Goal: Information Seeking & Learning: Compare options

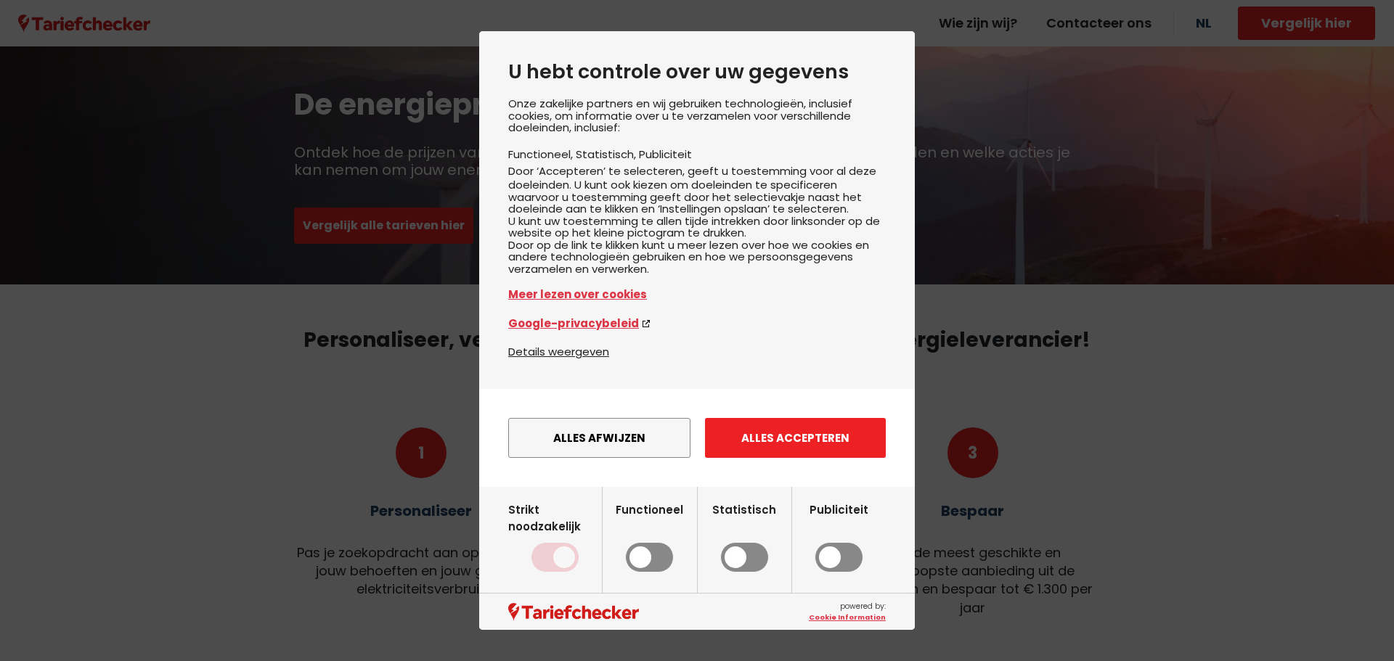
click at [838, 458] on button "Alles accepteren" at bounding box center [795, 438] width 181 height 40
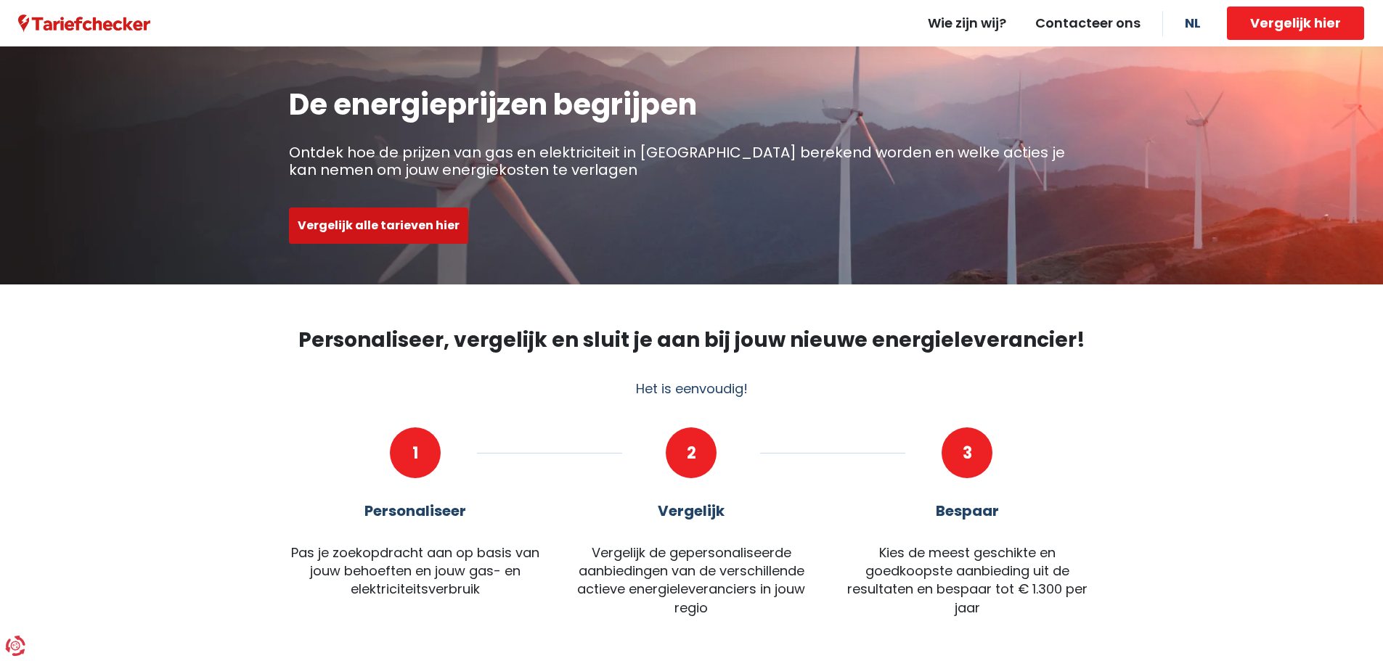
click at [428, 226] on button "Vergelijk alle tarieven hier" at bounding box center [378, 226] width 179 height 36
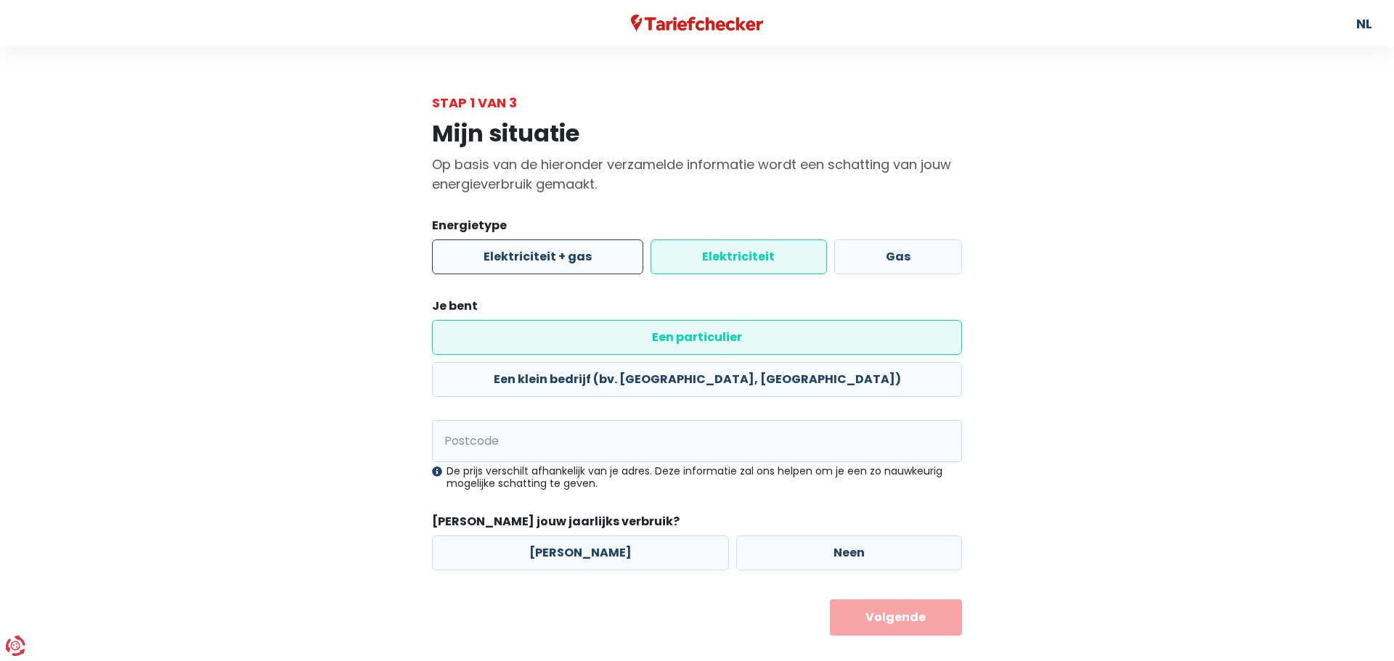
click at [511, 269] on label "Elektriciteit + gas" at bounding box center [537, 257] width 211 height 35
click at [511, 269] on input "Elektriciteit + gas" at bounding box center [537, 257] width 211 height 35
radio input "true"
radio input "false"
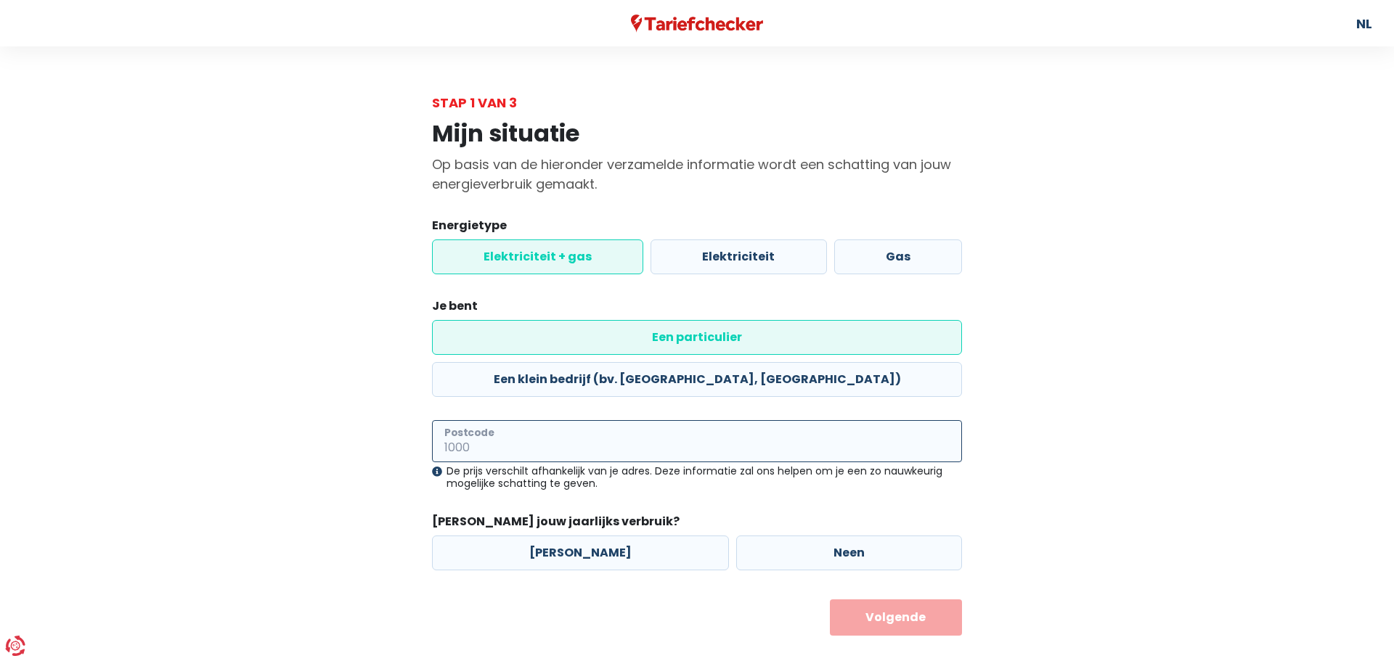
click at [452, 420] on input "Postcode" at bounding box center [697, 441] width 530 height 42
type input "9700"
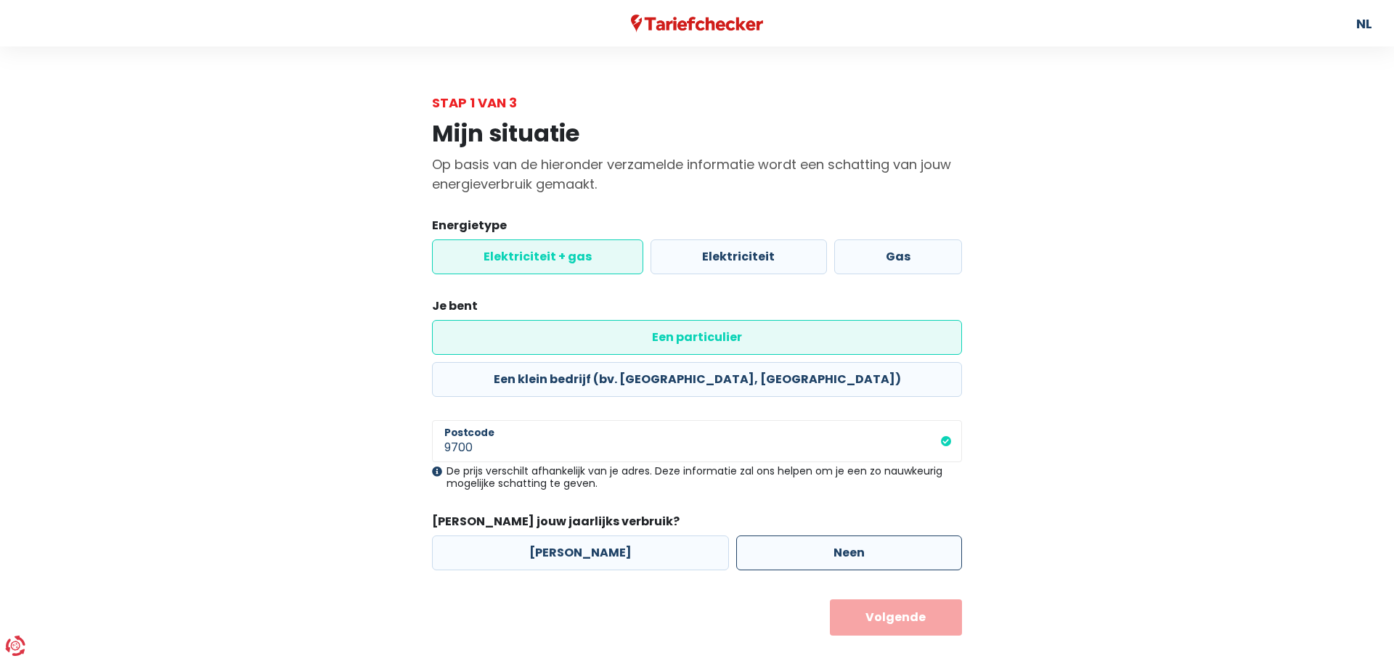
click at [847, 536] on label "Neen" at bounding box center [849, 553] width 226 height 35
click at [847, 536] on input "Neen" at bounding box center [849, 553] width 226 height 35
radio input "true"
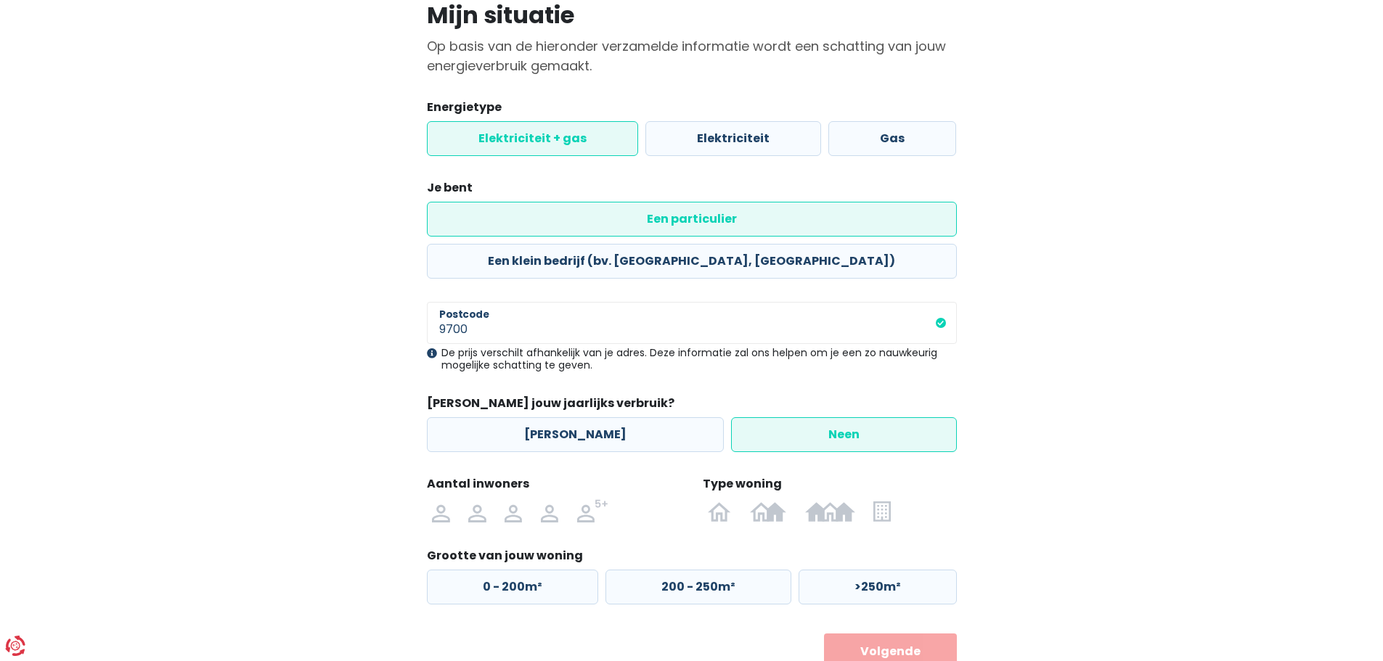
scroll to position [132, 0]
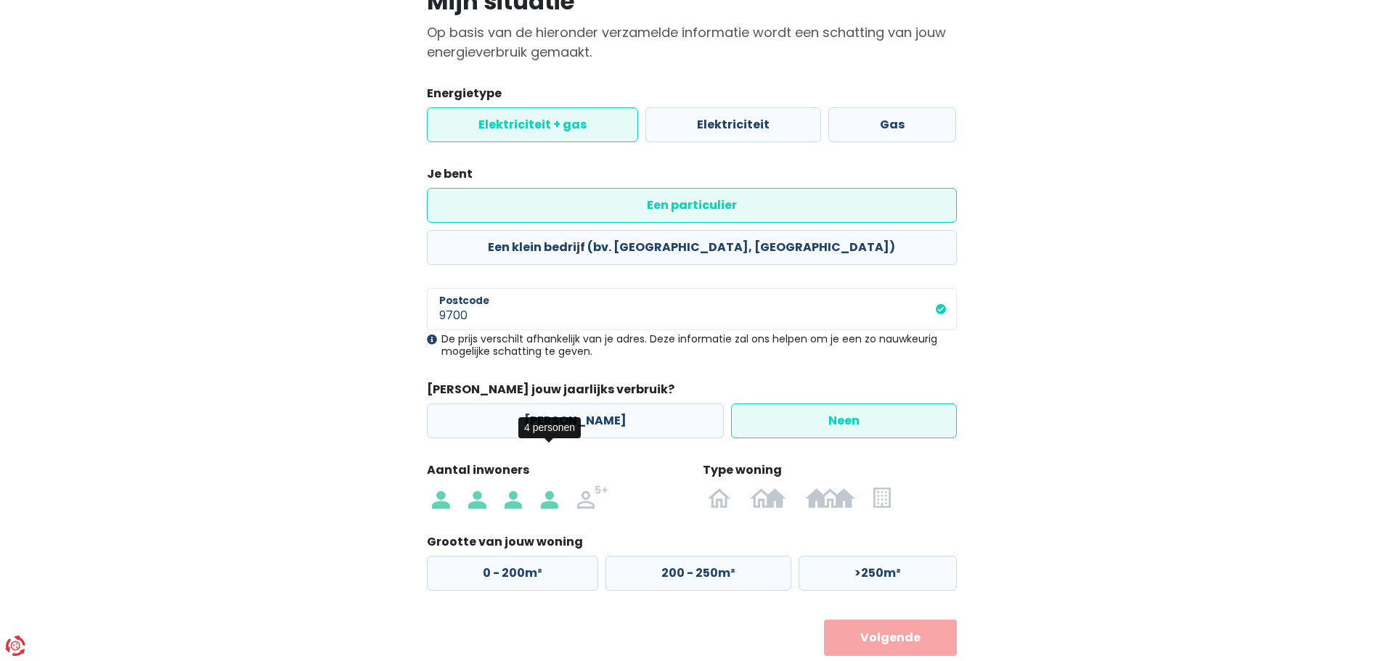
click at [556, 486] on img at bounding box center [549, 497] width 17 height 23
click at [556, 486] on input "radio" at bounding box center [550, 497] width 36 height 23
radio input "true"
click at [822, 486] on img at bounding box center [830, 497] width 50 height 23
click at [822, 486] on input "radio" at bounding box center [830, 497] width 69 height 23
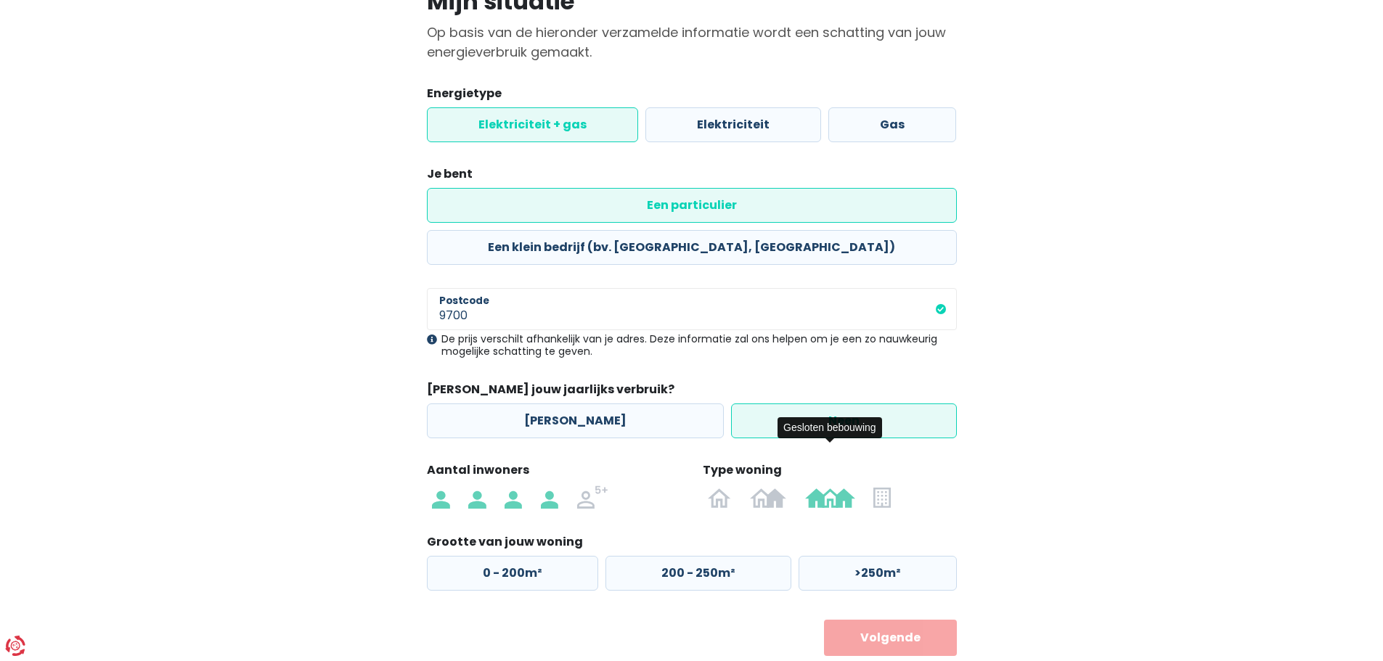
radio input "true"
click at [685, 556] on label "125 - 200m²" at bounding box center [695, 573] width 184 height 35
click at [685, 556] on input "125 - 200m²" at bounding box center [695, 573] width 184 height 35
radio input "true"
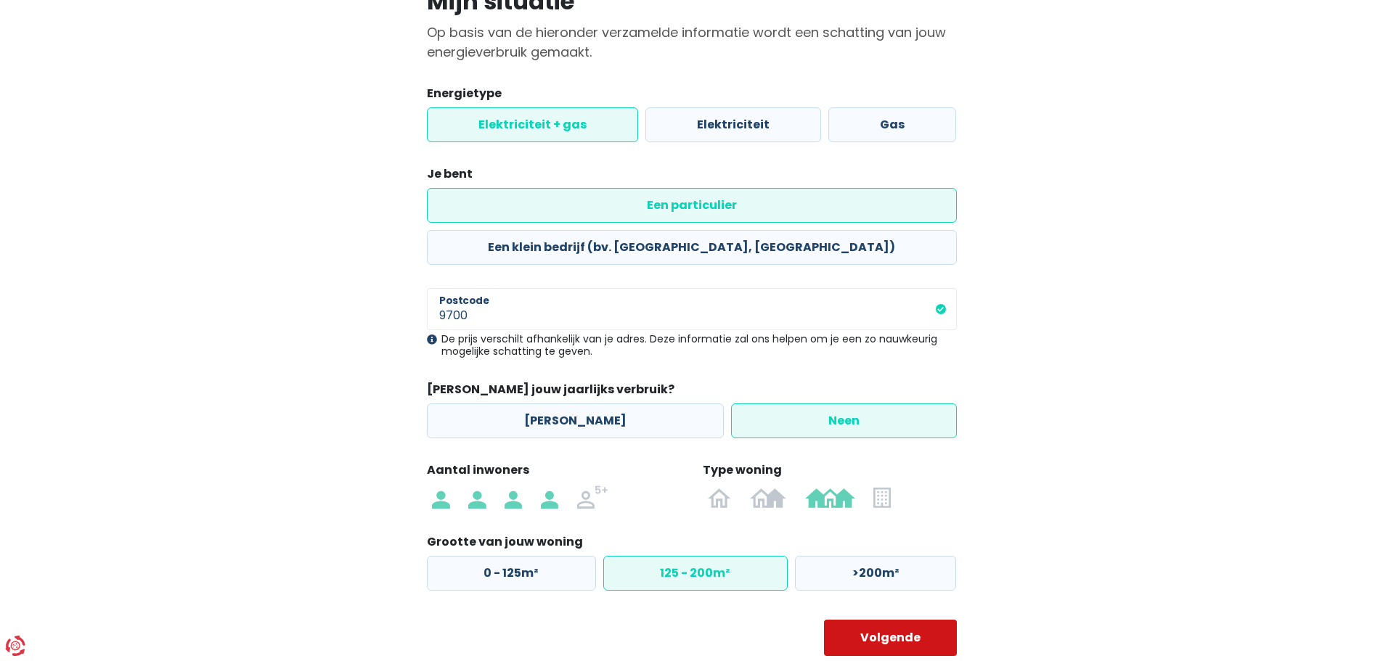
click at [904, 620] on button "Volgende" at bounding box center [890, 638] width 133 height 36
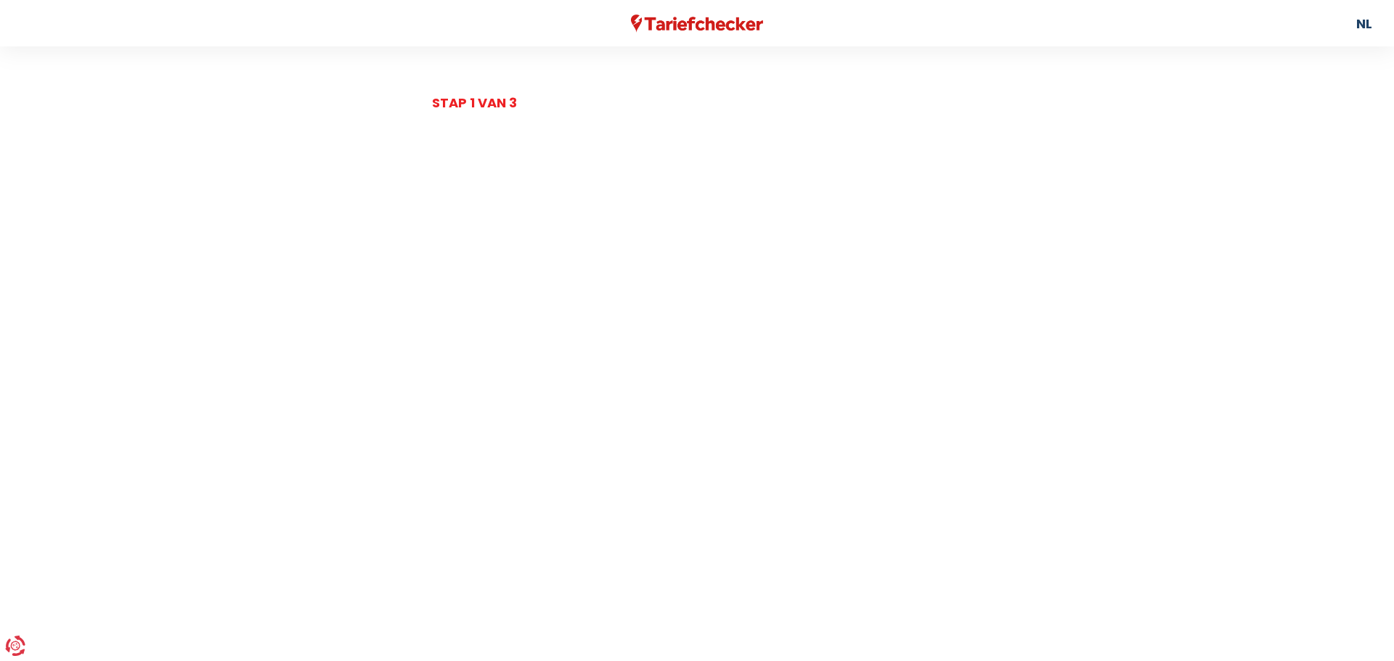
select select
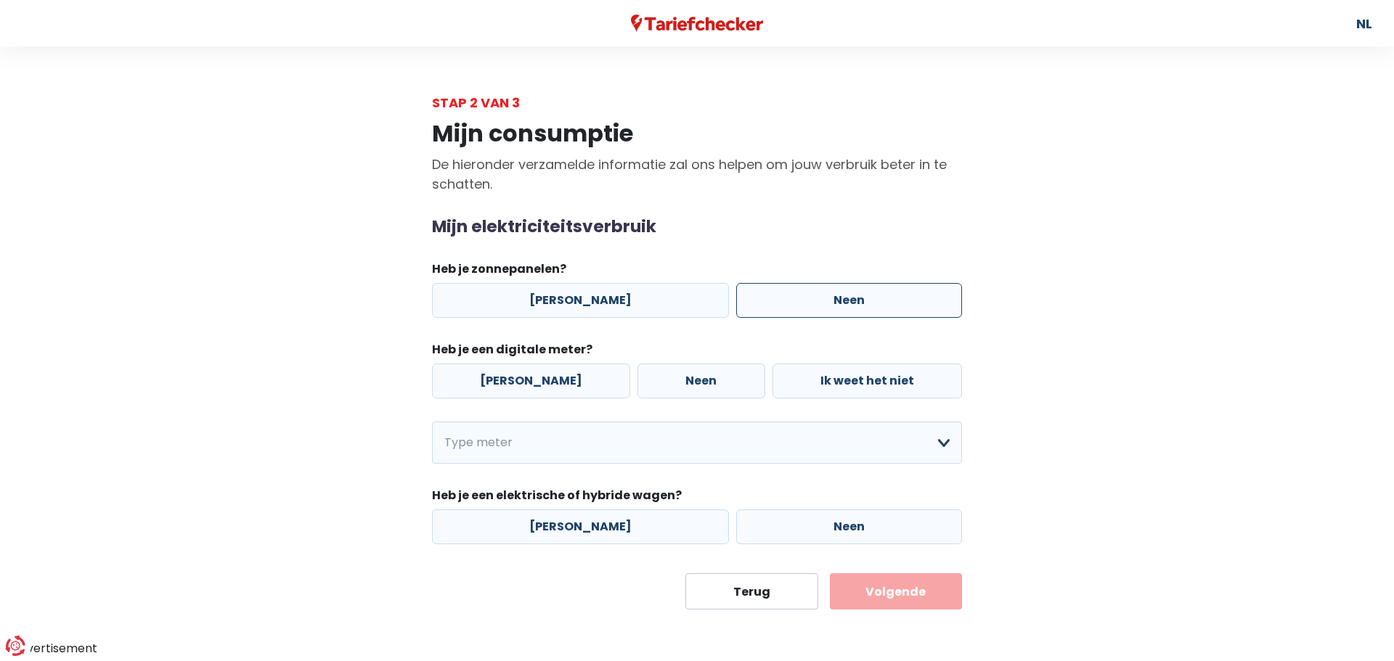
click at [836, 304] on label "Neen" at bounding box center [849, 300] width 226 height 35
click at [836, 304] on input "Neen" at bounding box center [849, 300] width 226 height 35
radio input "true"
click at [534, 384] on label "[PERSON_NAME]" at bounding box center [531, 381] width 198 height 35
click at [534, 384] on input "[PERSON_NAME]" at bounding box center [531, 381] width 198 height 35
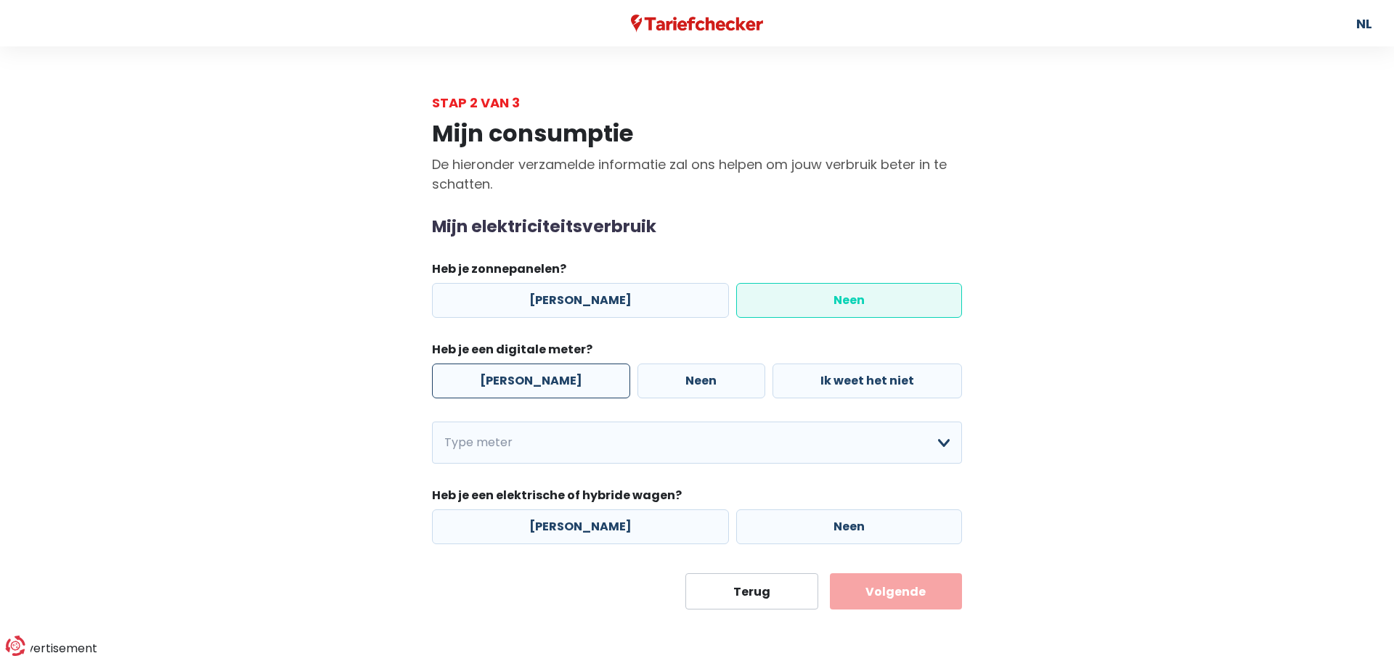
radio input "true"
click at [632, 443] on select "Enkelvoudig Tweevoudig Enkelvoudig + uitsluitend nachttarief Tweevoudig + uitsl…" at bounding box center [697, 443] width 530 height 42
select select "day_single_rate"
click at [432, 422] on select "Enkelvoudig Tweevoudig Enkelvoudig + uitsluitend nachttarief Tweevoudig + uitsl…" at bounding box center [697, 443] width 530 height 42
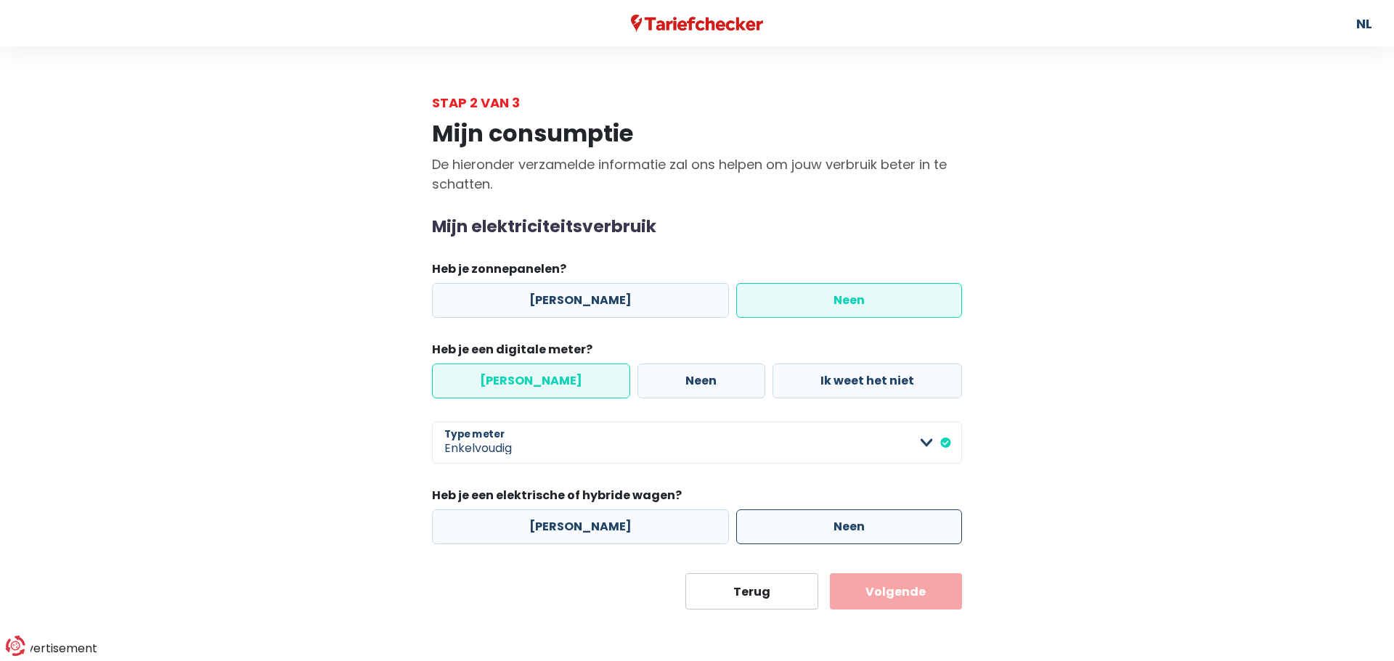
click at [788, 530] on label "Neen" at bounding box center [849, 527] width 226 height 35
click at [788, 530] on input "Neen" at bounding box center [849, 527] width 226 height 35
radio input "true"
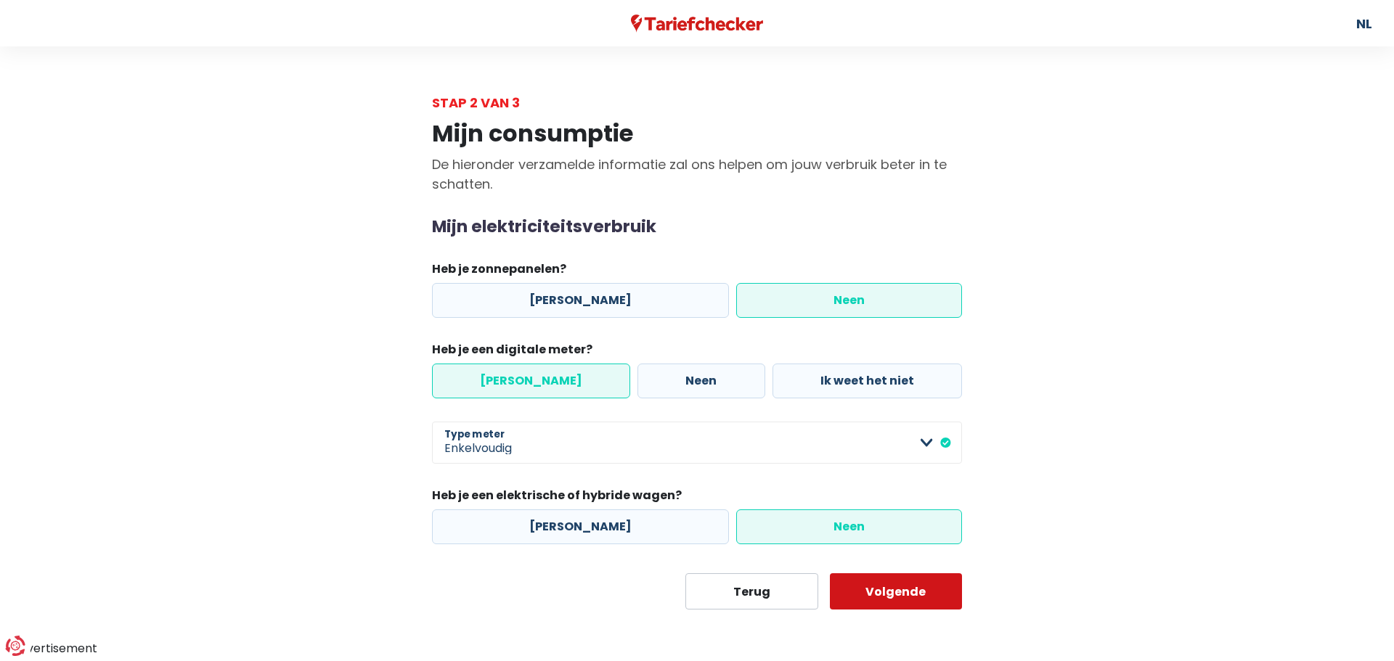
click at [895, 595] on button "Volgende" at bounding box center [896, 592] width 133 height 36
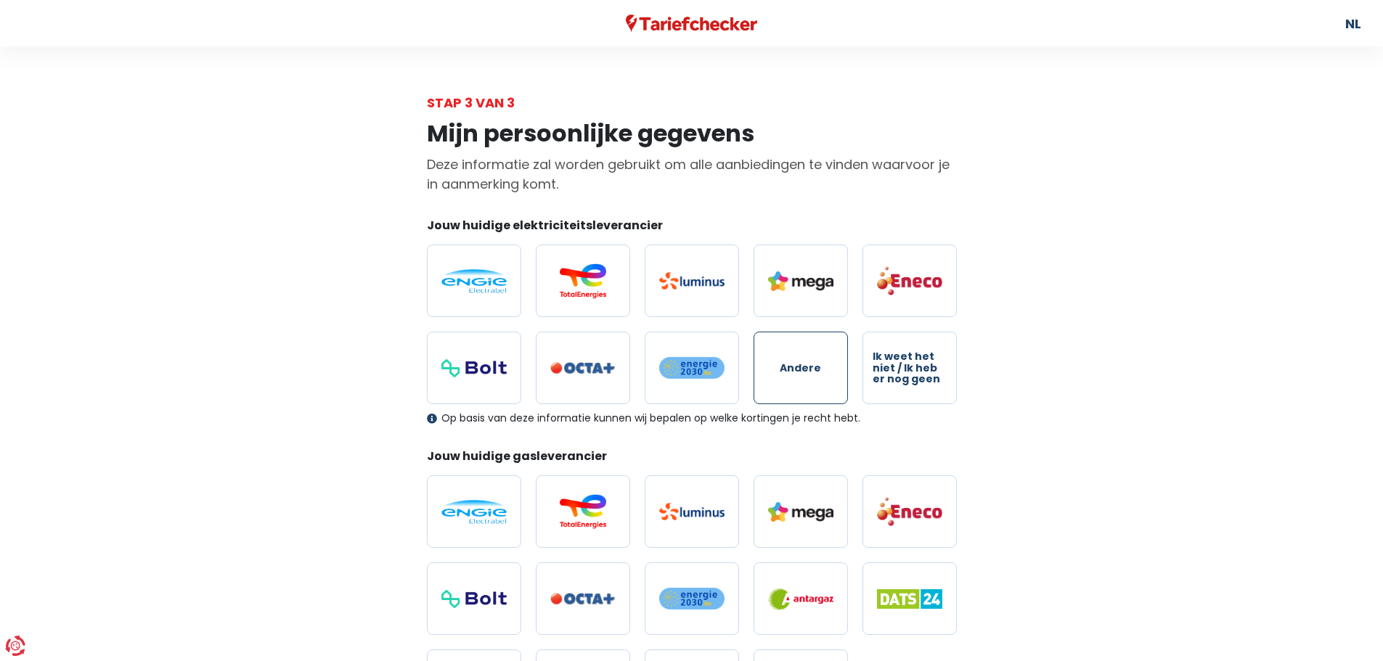
click at [768, 359] on label "Andere" at bounding box center [801, 368] width 94 height 73
click at [768, 359] on input "Andere" at bounding box center [801, 368] width 94 height 73
radio input "true"
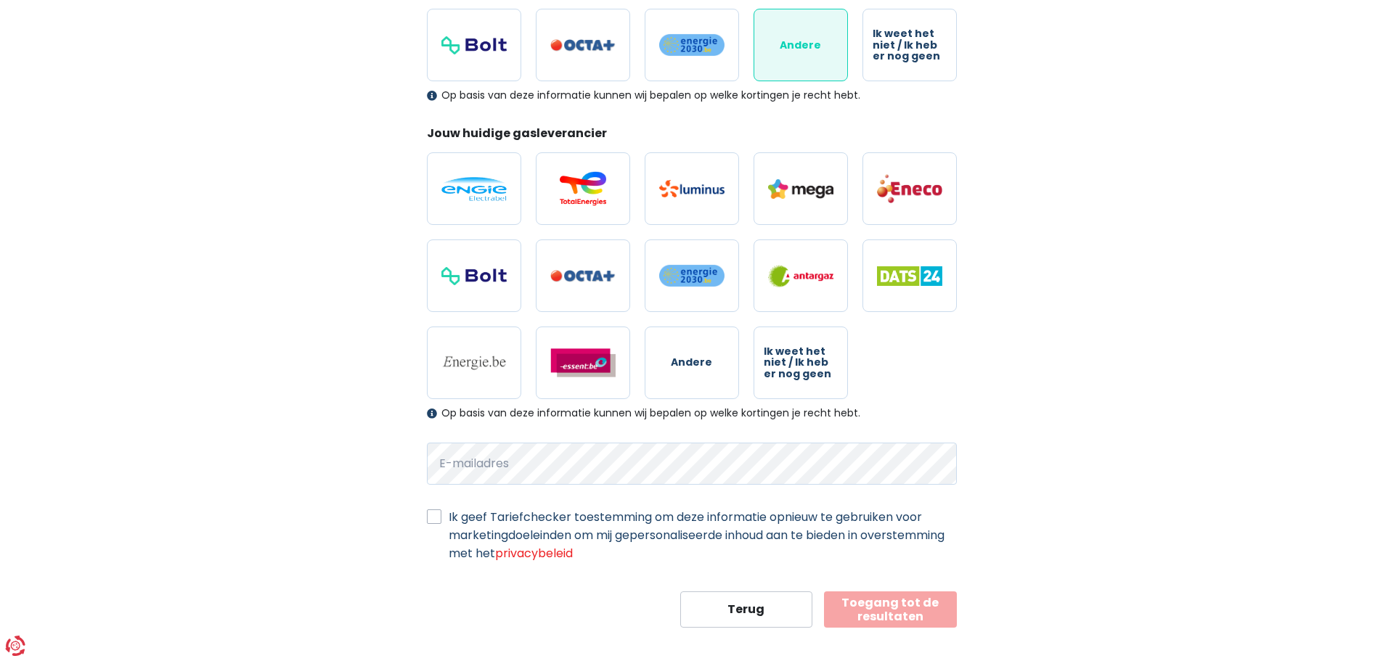
scroll to position [337, 0]
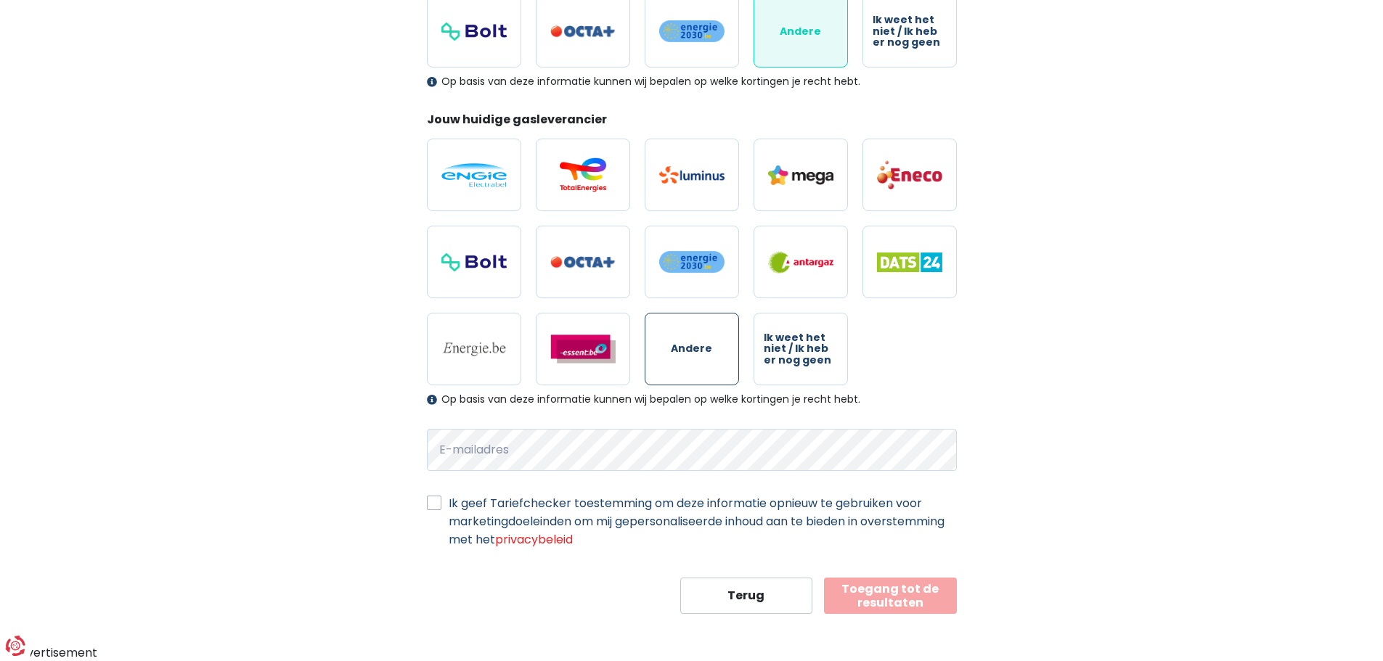
click at [696, 360] on label "Andere" at bounding box center [692, 349] width 94 height 73
click at [696, 360] on input "Andere" at bounding box center [692, 349] width 94 height 73
radio input "true"
click at [337, 457] on div "Mijn persoonlijke gegevens Deze informatie zal worden gebruikt om alle aanbiedi…" at bounding box center [692, 195] width 828 height 839
